Goal: Information Seeking & Learning: Learn about a topic

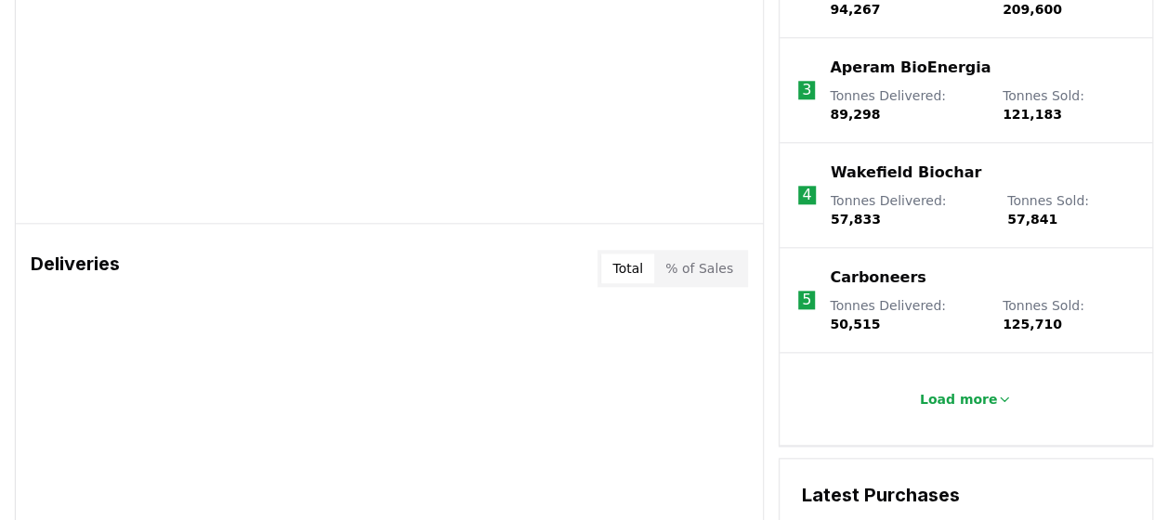
scroll to position [1022, 0]
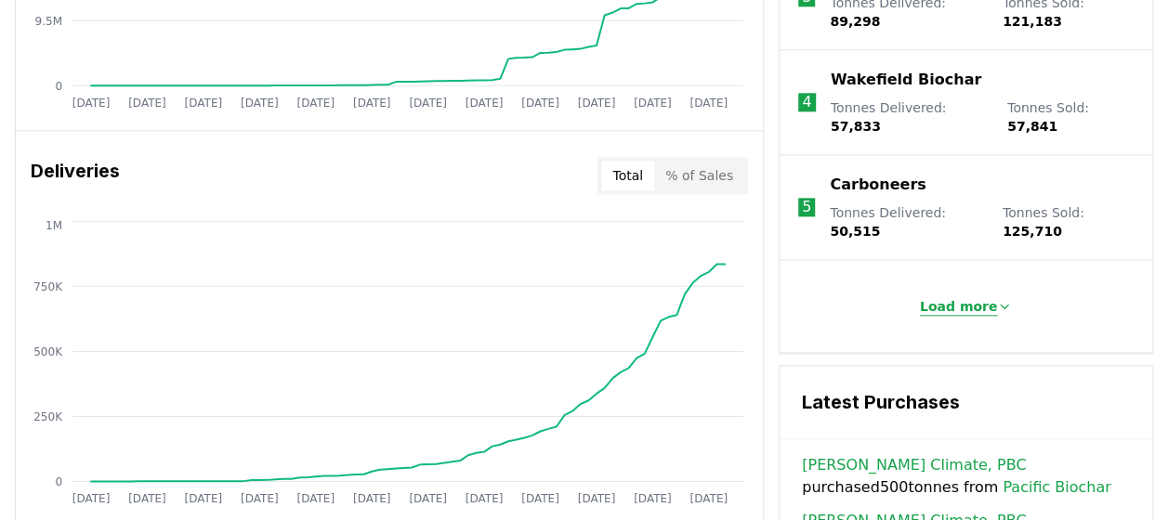
click at [962, 297] on p "Load more" at bounding box center [959, 306] width 78 height 19
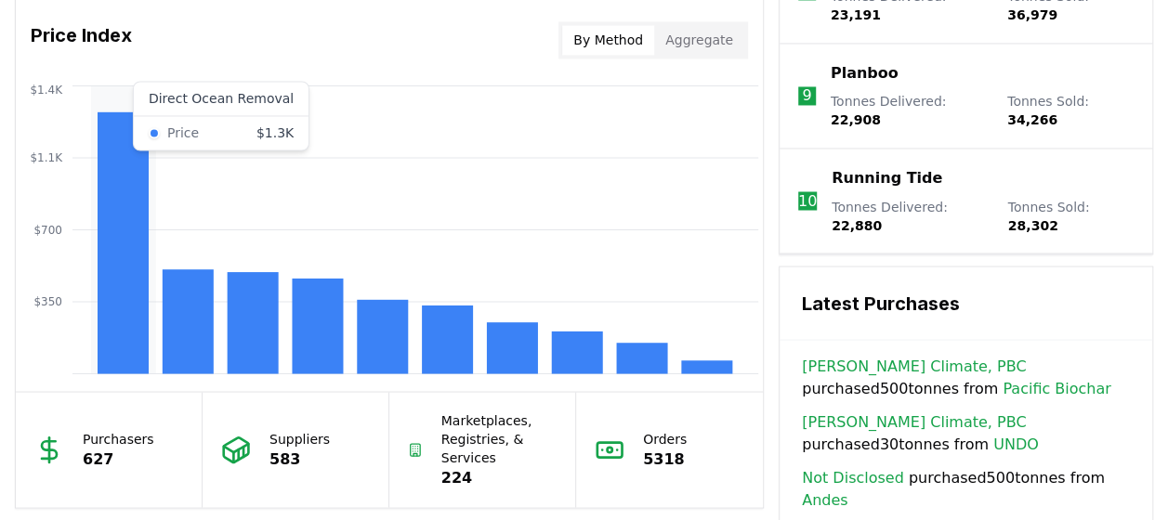
scroll to position [1579, 0]
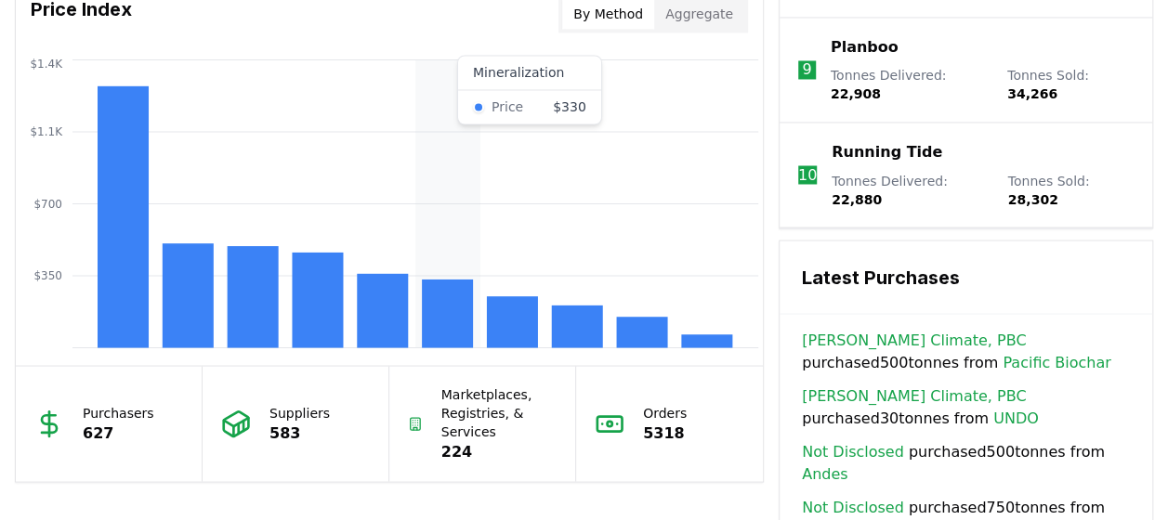
click at [440, 291] on rect at bounding box center [447, 313] width 51 height 69
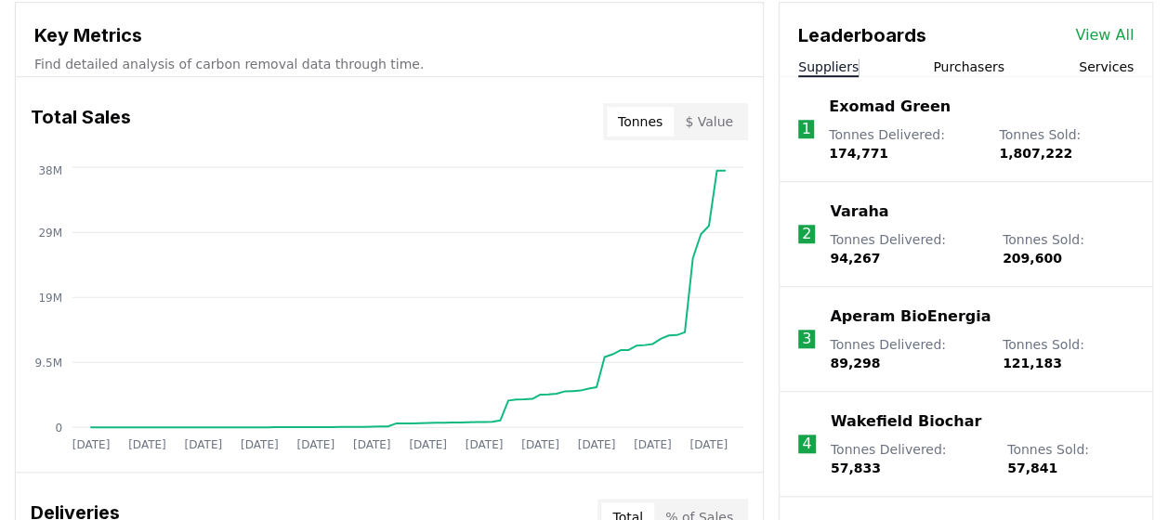
scroll to position [557, 0]
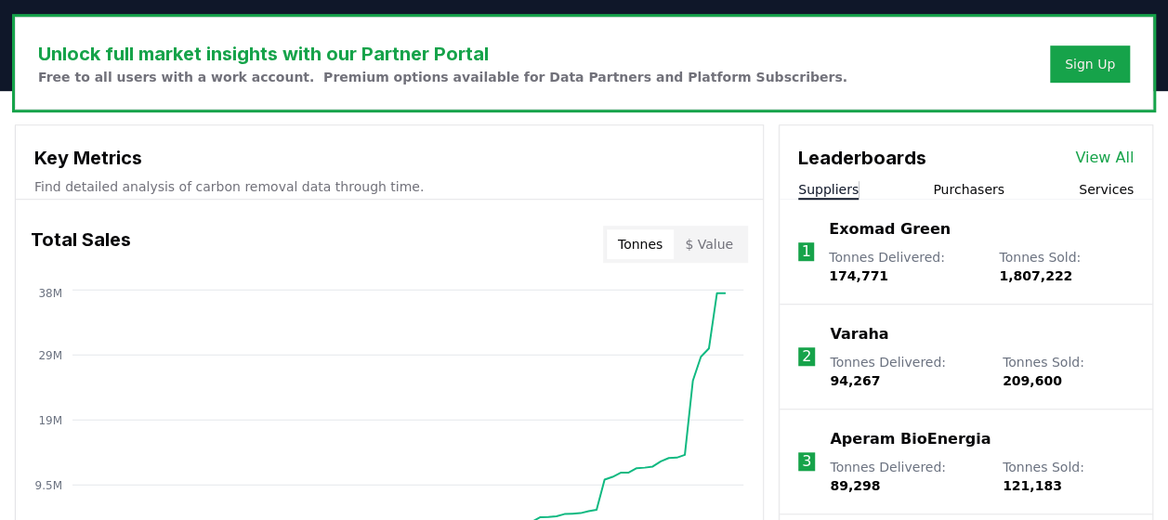
click at [975, 183] on button "Purchasers" at bounding box center [969, 189] width 72 height 19
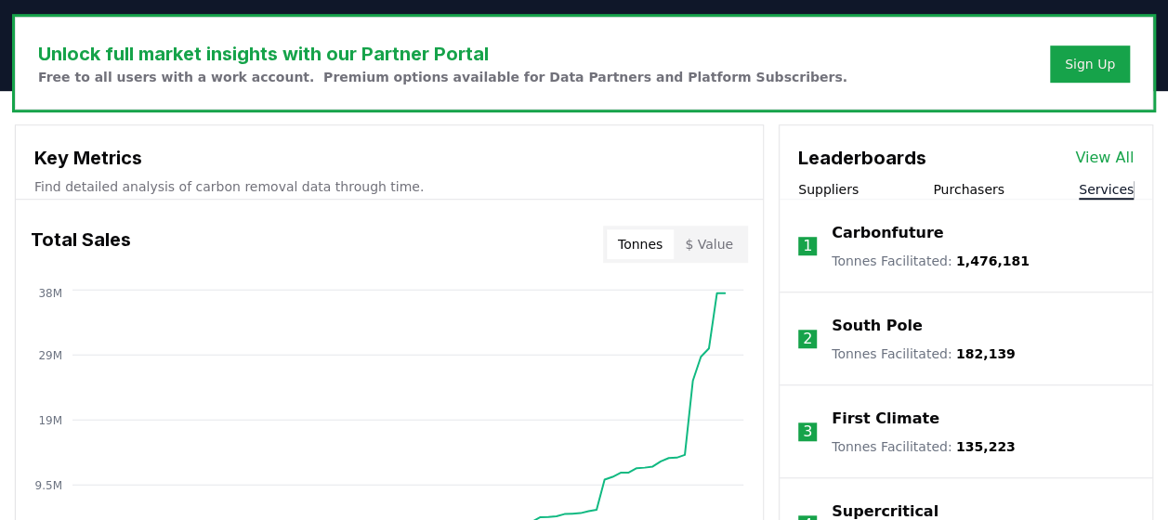
click at [1106, 191] on button "Services" at bounding box center [1106, 189] width 55 height 19
click at [845, 186] on button "Suppliers" at bounding box center [828, 189] width 60 height 19
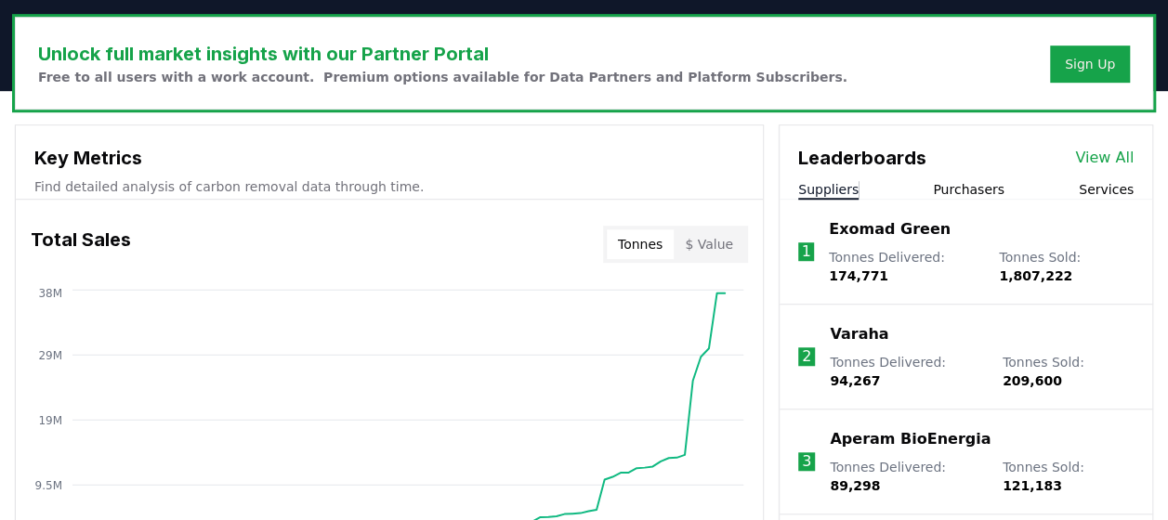
click at [862, 221] on p "Exomad Green" at bounding box center [890, 229] width 122 height 22
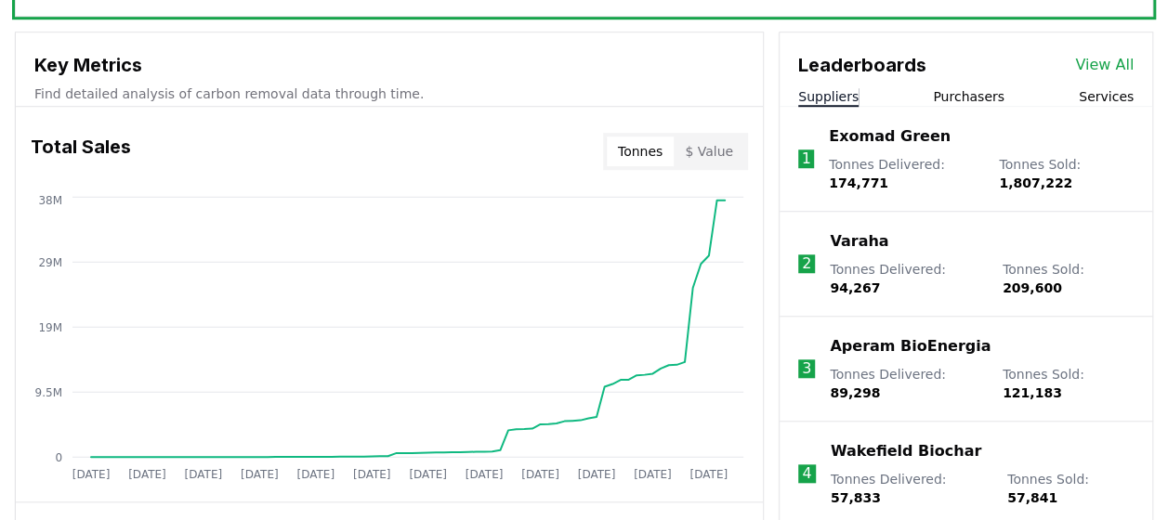
click at [842, 246] on p "Varaha" at bounding box center [859, 241] width 59 height 22
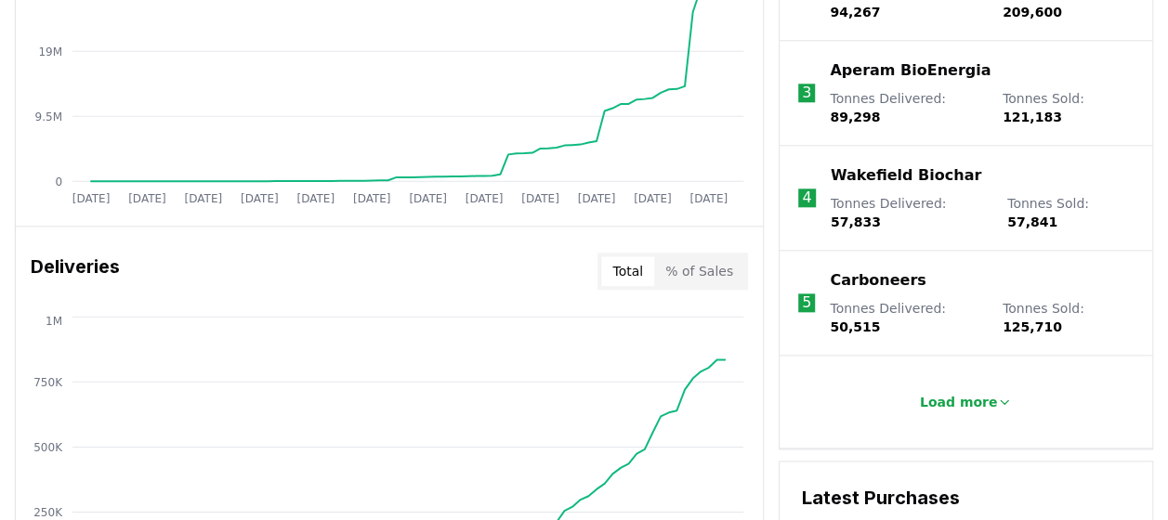
scroll to position [929, 0]
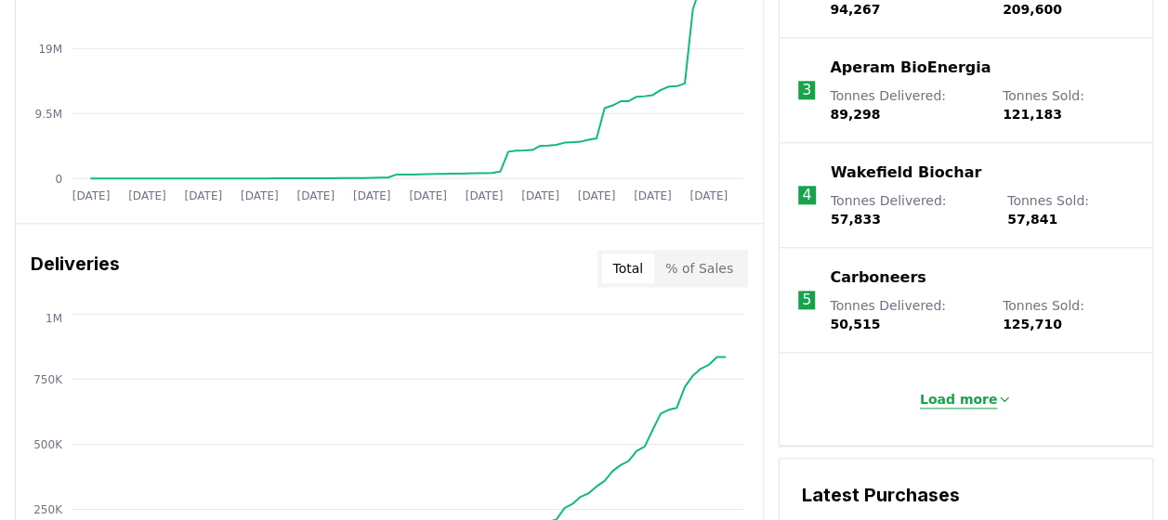
click at [944, 390] on p "Load more" at bounding box center [959, 399] width 78 height 19
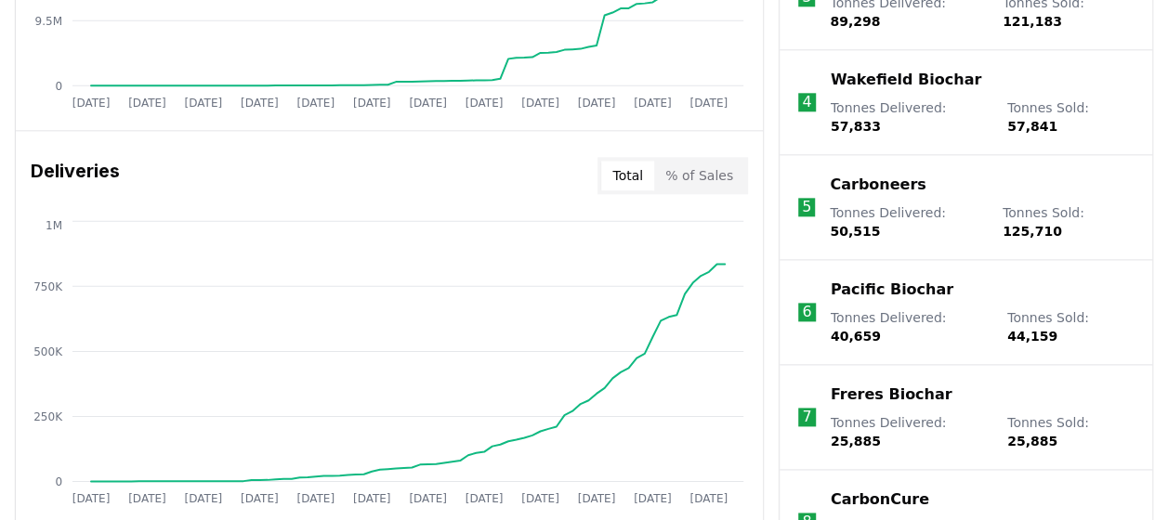
scroll to position [1115, 0]
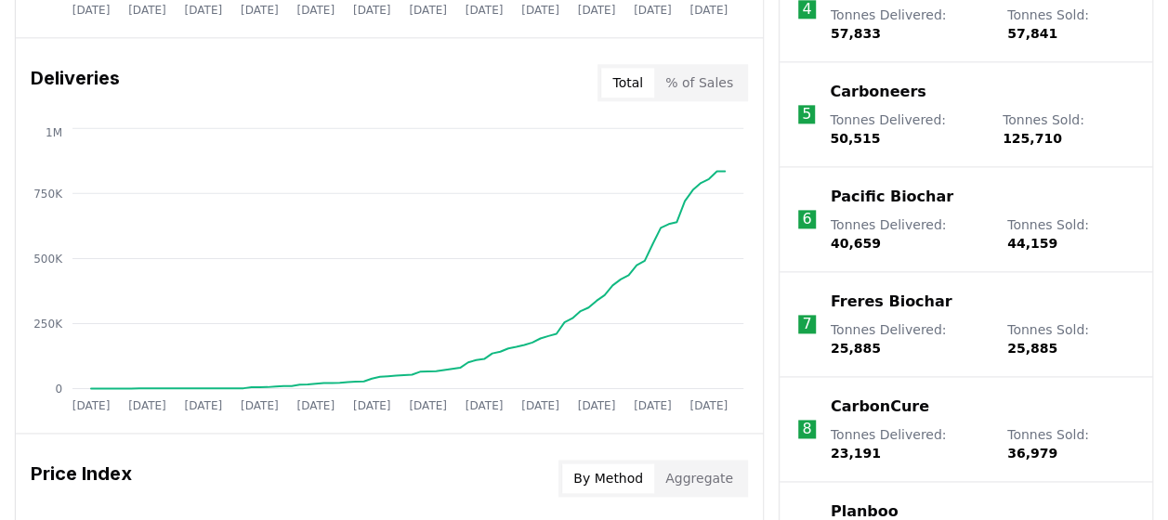
click at [898, 396] on p "CarbonCure" at bounding box center [880, 407] width 98 height 22
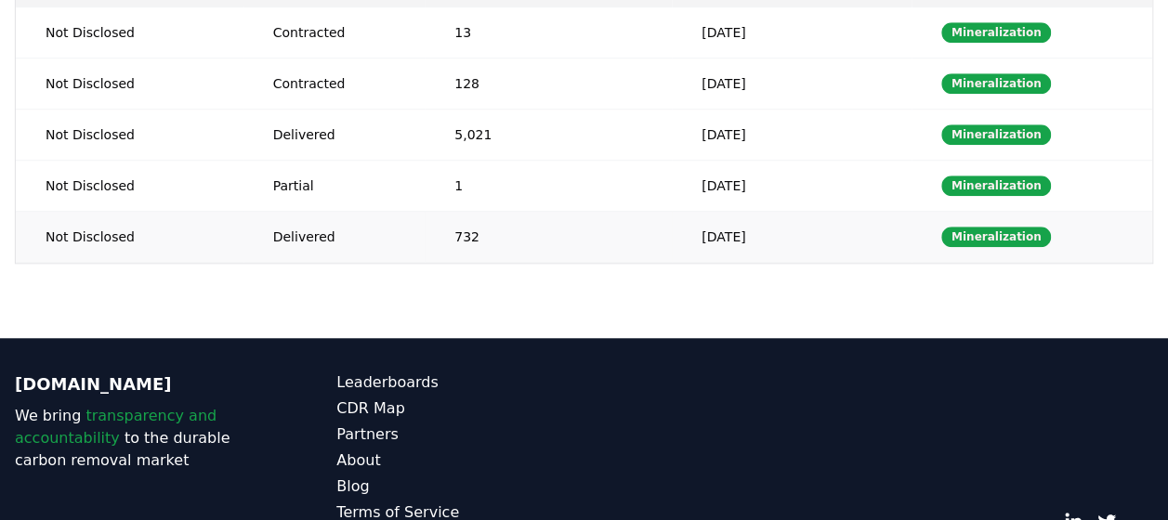
scroll to position [650, 0]
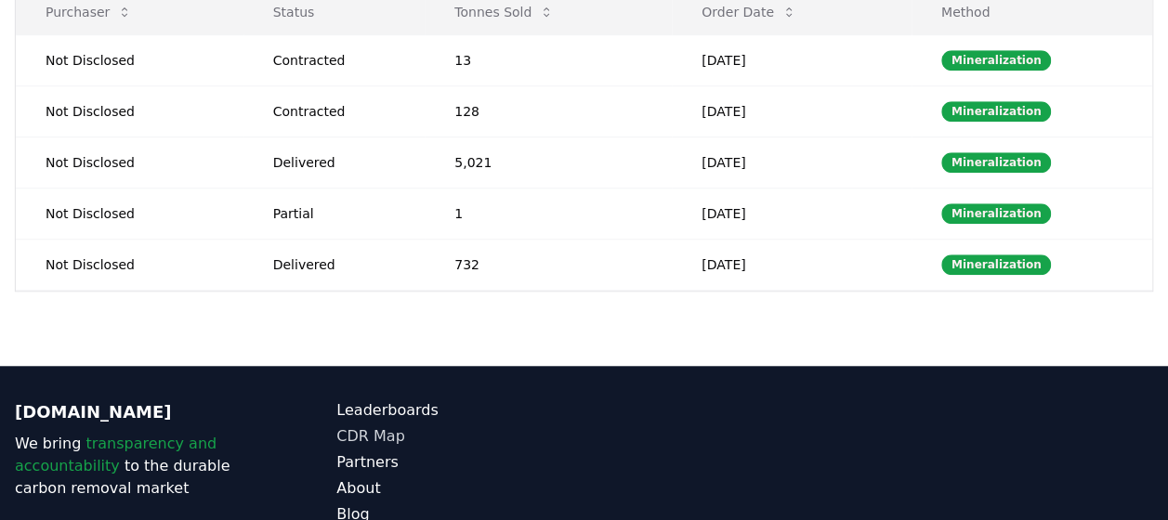
click at [369, 425] on link "CDR Map" at bounding box center [459, 436] width 247 height 22
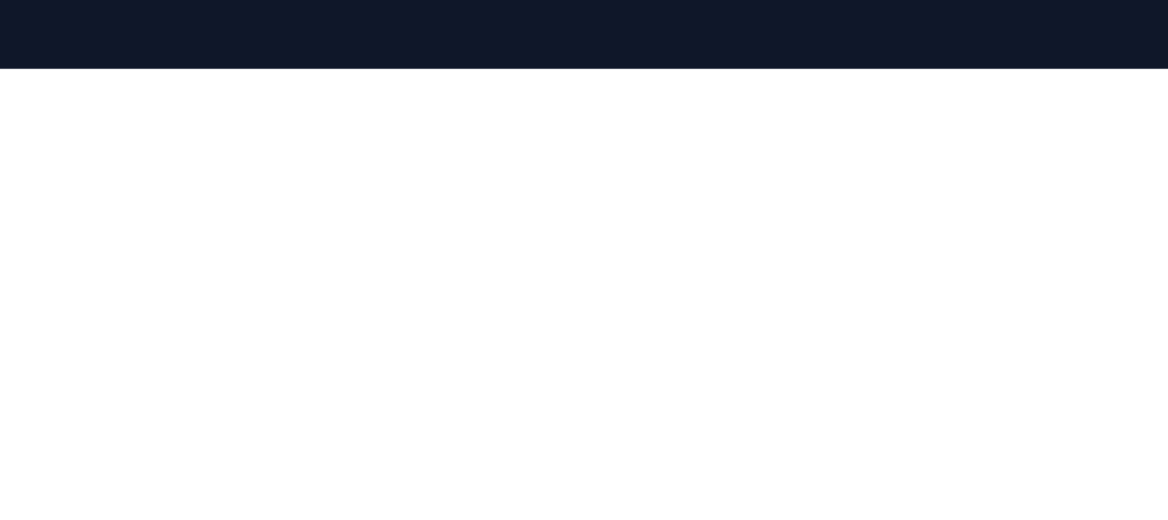
scroll to position [312, 0]
